Goal: Information Seeking & Learning: Learn about a topic

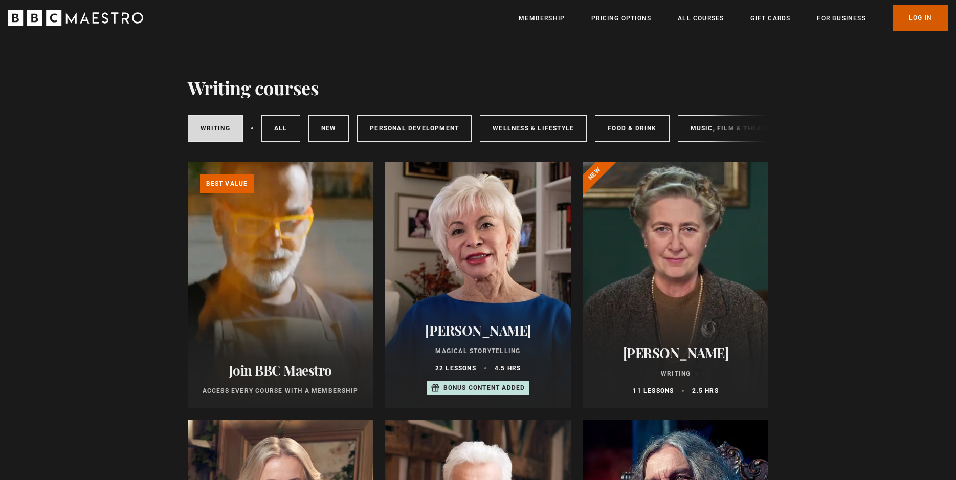
click at [920, 20] on link "Log In" at bounding box center [921, 18] width 56 height 26
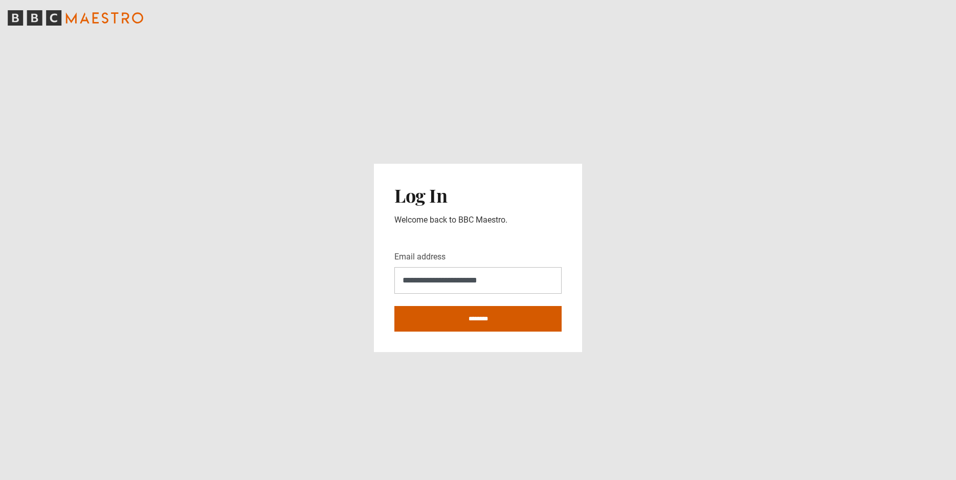
type input "**********"
click at [499, 320] on input "********" at bounding box center [478, 319] width 167 height 26
type input "**********"
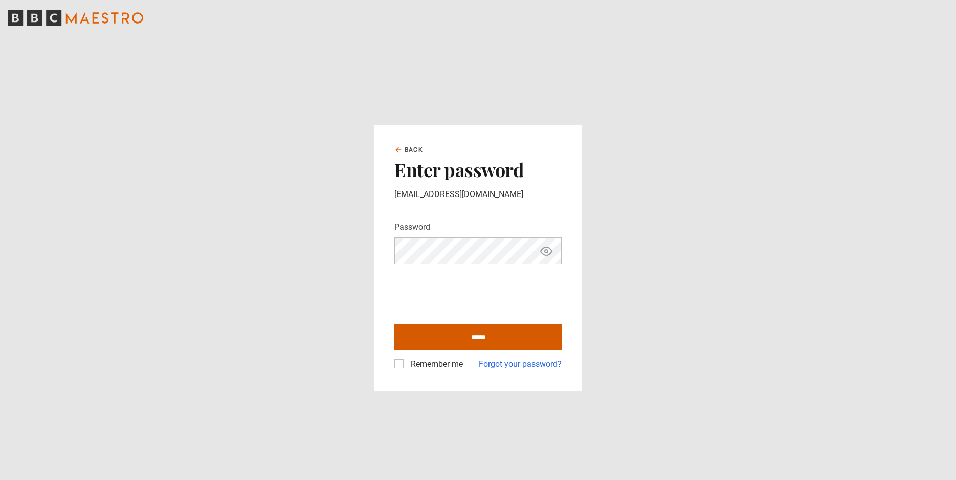
click at [456, 336] on input "******" at bounding box center [478, 337] width 167 height 26
type input "**********"
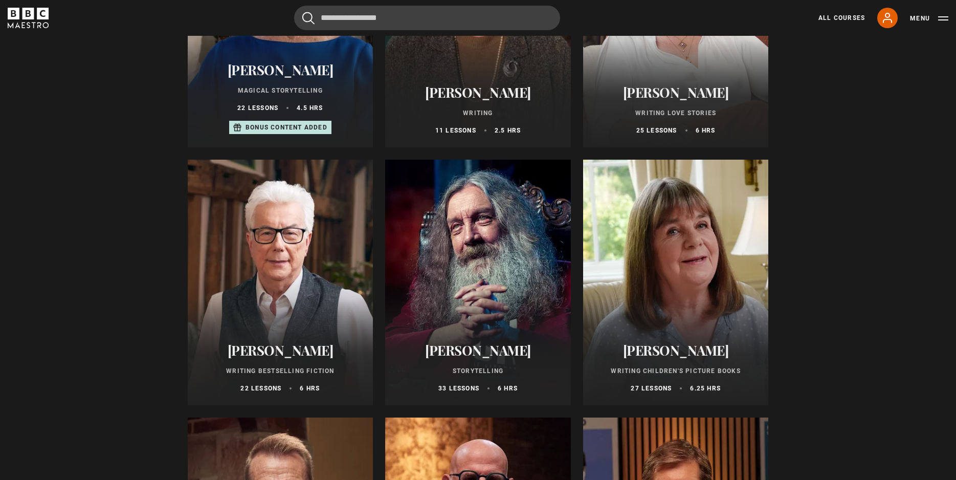
scroll to position [261, 0]
click at [322, 264] on div at bounding box center [281, 282] width 186 height 246
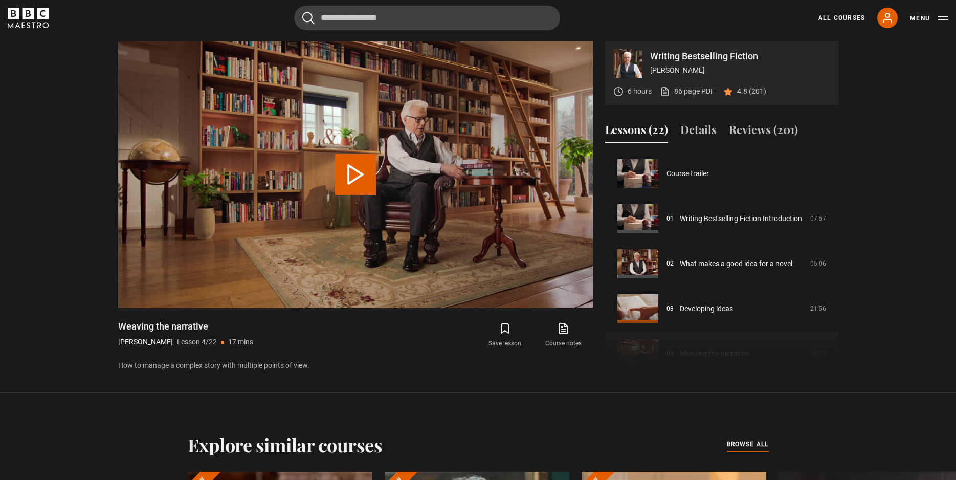
scroll to position [135, 0]
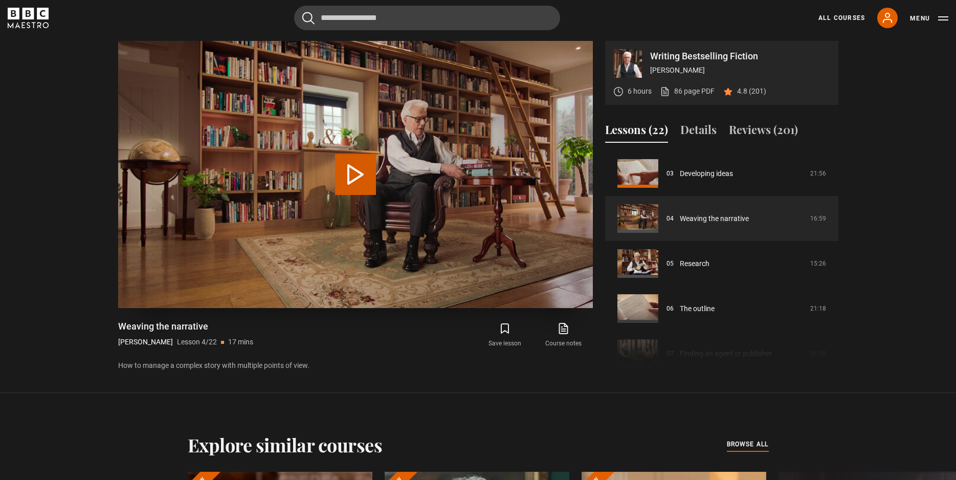
click at [353, 174] on button "Play Lesson Weaving the narrative" at bounding box center [355, 174] width 41 height 41
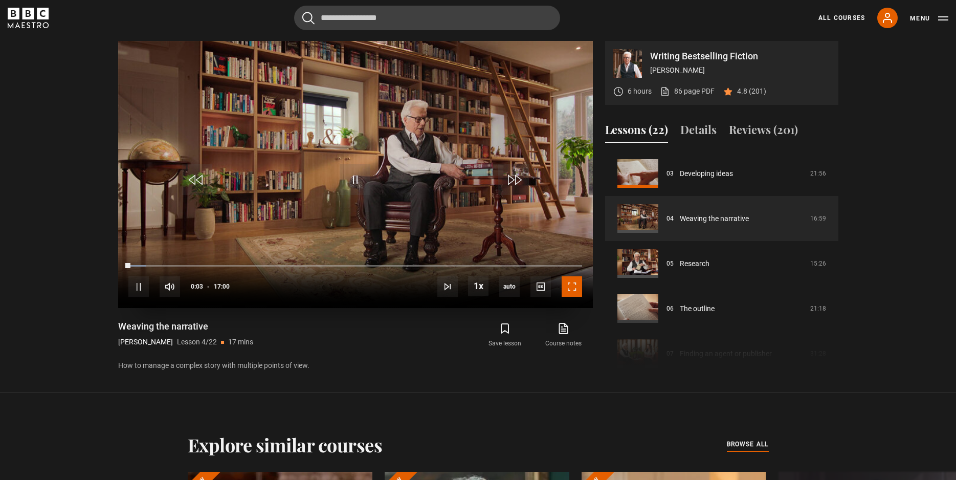
click at [570, 289] on span "Video Player" at bounding box center [572, 286] width 20 height 20
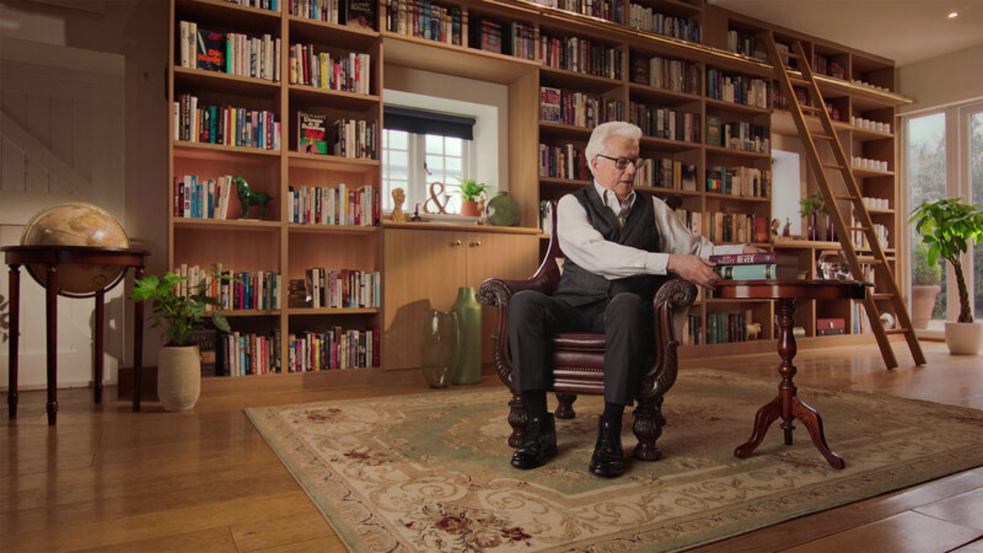
click at [570, 480] on video "Video Player" at bounding box center [491, 276] width 983 height 553
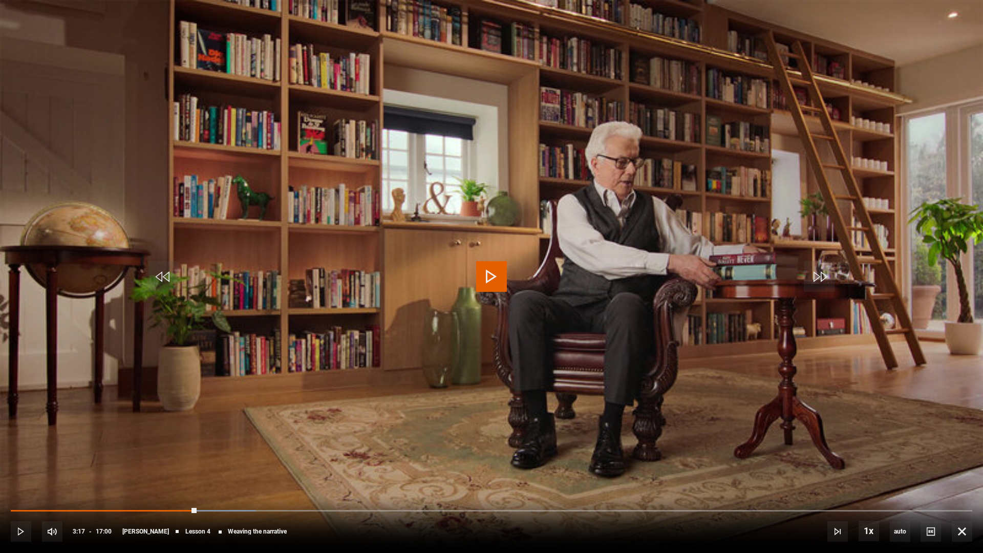
click at [570, 480] on div "10s Skip Back 10 seconds Play 10s Skip Forward 10 seconds Loaded : 25.49% 09:05…" at bounding box center [491, 524] width 983 height 57
click at [487, 270] on span "Video Player" at bounding box center [491, 276] width 31 height 31
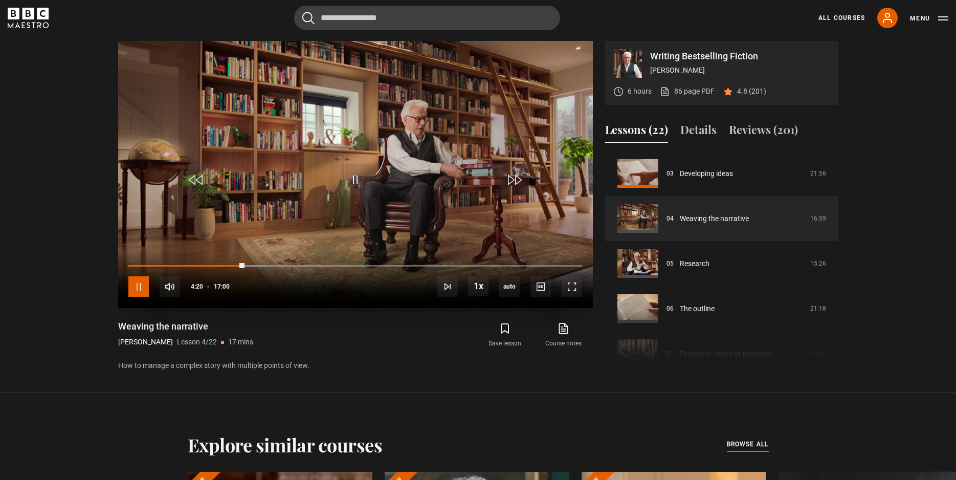
click at [141, 289] on span "Video Player" at bounding box center [138, 286] width 20 height 20
click at [140, 281] on span "Video Player" at bounding box center [138, 286] width 20 height 20
click at [575, 290] on span "Video Player" at bounding box center [572, 286] width 20 height 20
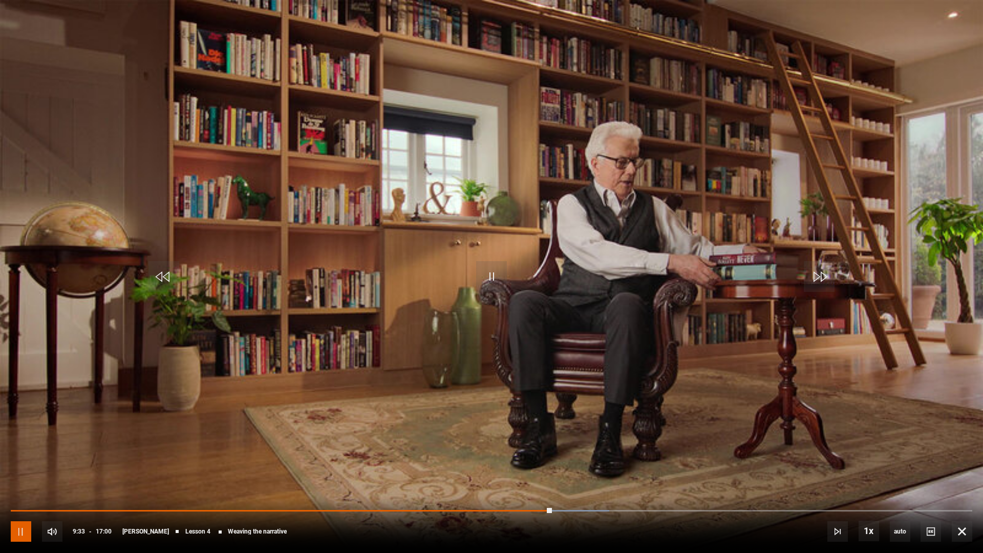
click at [25, 480] on span "Video Player" at bounding box center [21, 531] width 20 height 20
click at [20, 480] on span "Video Player" at bounding box center [21, 531] width 20 height 20
click at [502, 281] on span "Video Player" at bounding box center [491, 276] width 31 height 31
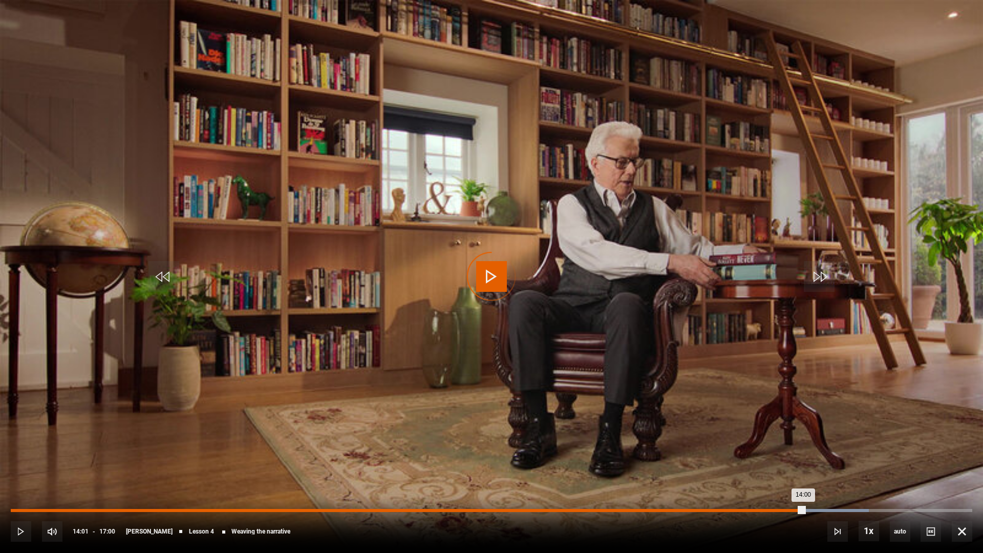
drag, startPoint x: 813, startPoint y: 508, endPoint x: 793, endPoint y: 510, distance: 20.1
click at [793, 480] on div "14:00" at bounding box center [407, 510] width 793 height 3
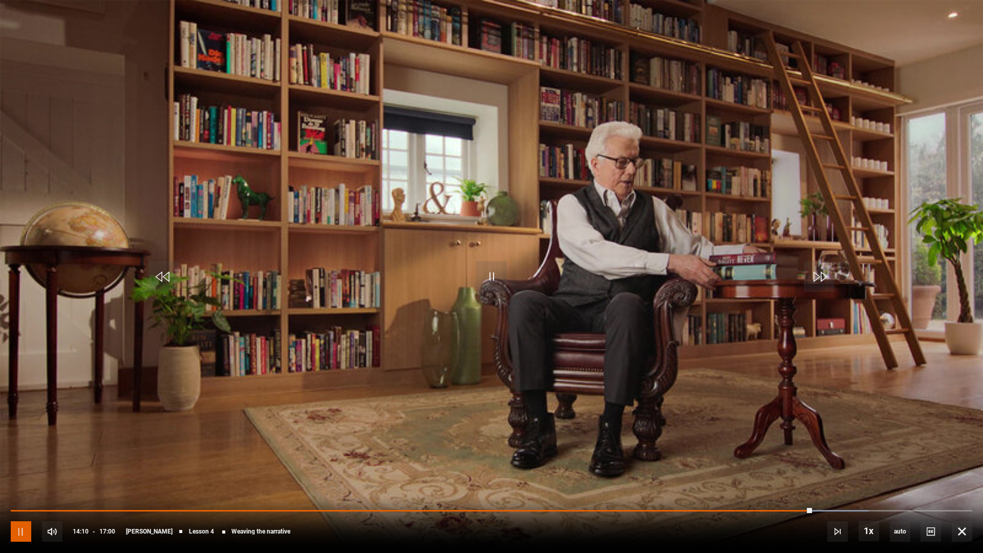
click at [21, 480] on span "Video Player" at bounding box center [21, 531] width 20 height 20
click at [495, 267] on span "Video Player" at bounding box center [491, 276] width 31 height 31
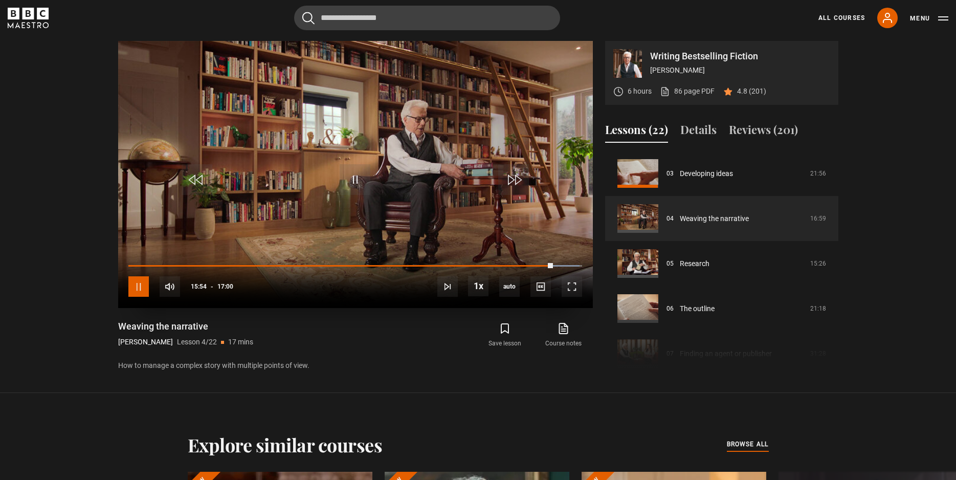
click at [135, 288] on span "Video Player" at bounding box center [138, 286] width 20 height 20
click at [138, 288] on span "Video Player" at bounding box center [138, 286] width 20 height 20
